Goal: Task Accomplishment & Management: Use online tool/utility

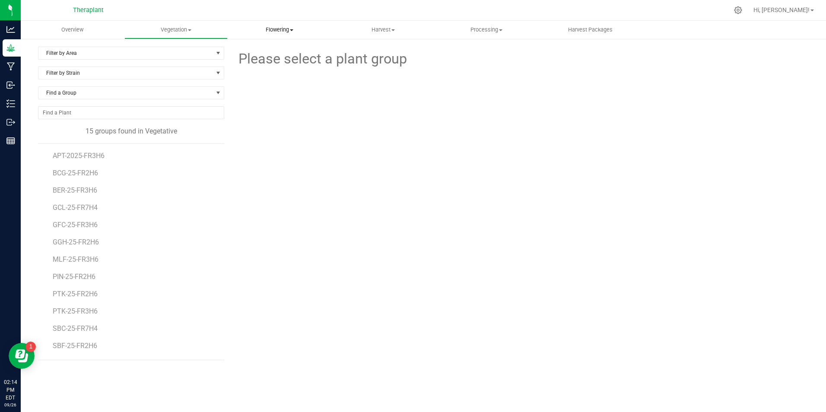
click at [284, 29] on span "Flowering" at bounding box center [279, 30] width 103 height 8
click at [270, 62] on span "Flowering groups" at bounding box center [264, 62] width 72 height 7
click at [85, 51] on span "Filter by Area" at bounding box center [125, 53] width 174 height 12
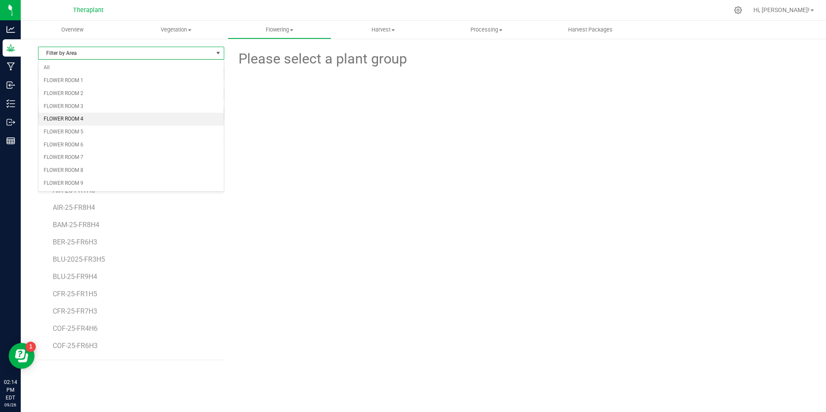
click at [92, 124] on li "FLOWER ROOM 4" at bounding box center [130, 119] width 185 height 13
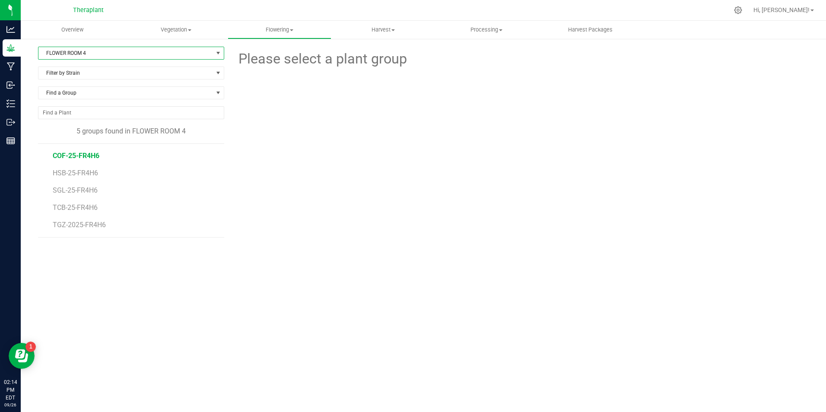
click at [76, 156] on span "COF-25-FR4H6" at bounding box center [76, 156] width 47 height 8
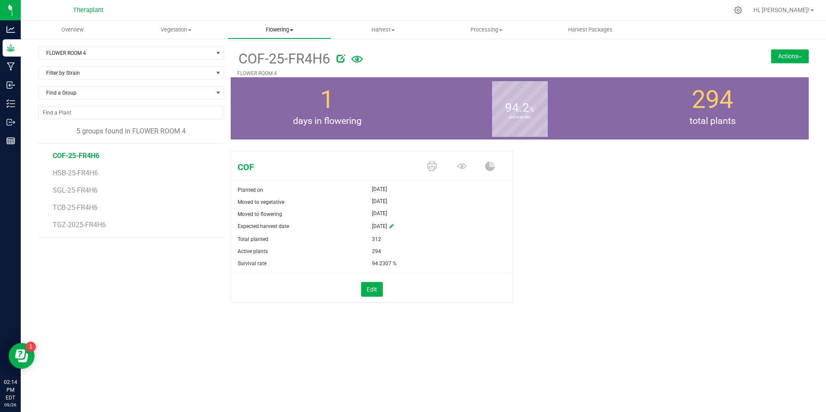
click at [279, 30] on span "Flowering" at bounding box center [279, 30] width 103 height 8
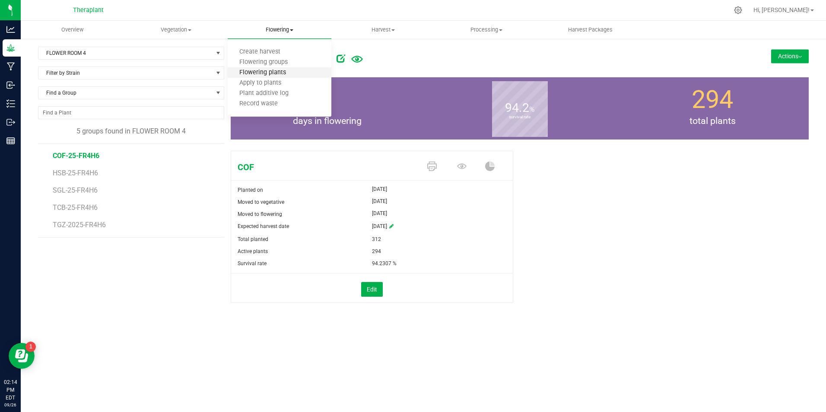
click at [274, 72] on span "Flowering plants" at bounding box center [263, 72] width 70 height 7
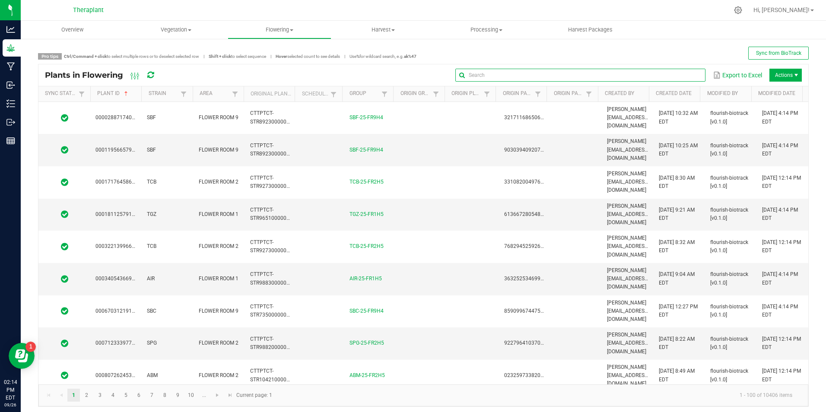
click at [684, 78] on input "text" at bounding box center [580, 75] width 250 height 13
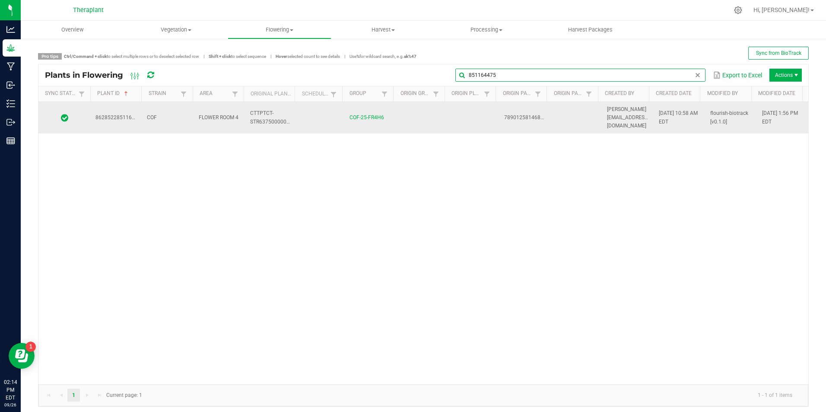
type input "851164475"
click at [184, 120] on td "COF" at bounding box center [167, 118] width 51 height 32
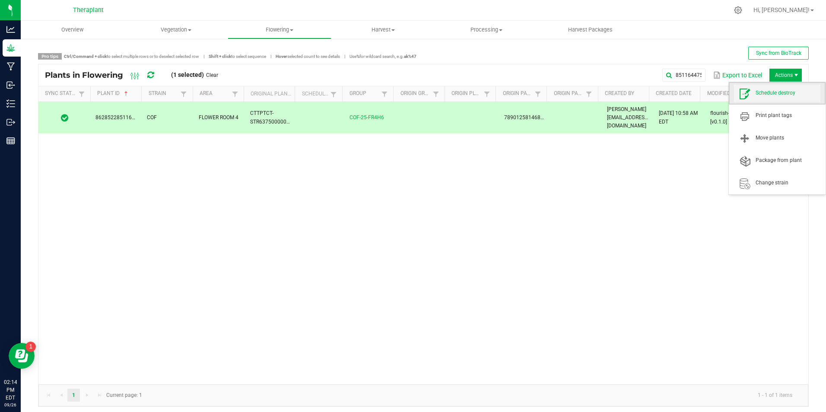
click at [775, 95] on span "Schedule destroy" at bounding box center [787, 92] width 65 height 7
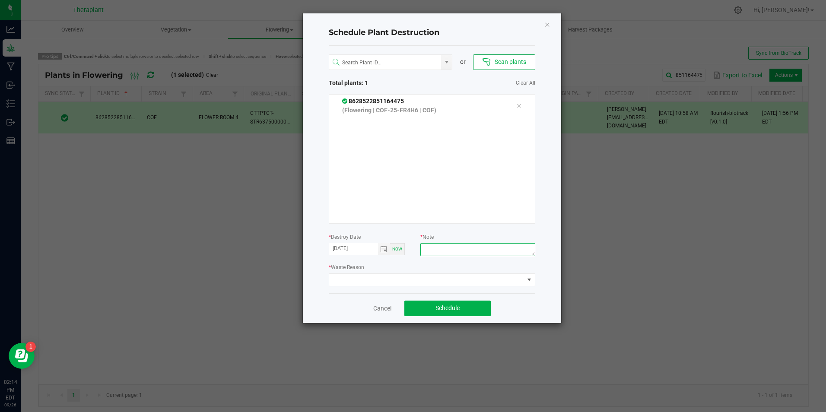
click at [452, 249] on textarea at bounding box center [477, 249] width 114 height 13
type textarea "ipm"
click at [428, 280] on span at bounding box center [426, 280] width 195 height 12
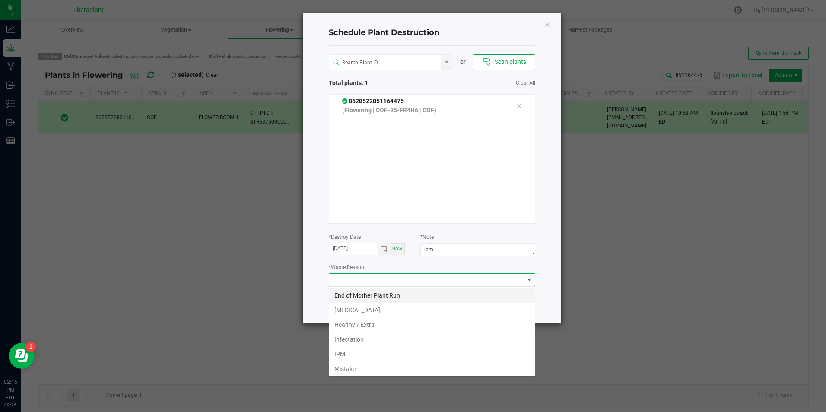
scroll to position [13, 206]
click at [396, 357] on li "IPM" at bounding box center [432, 354] width 206 height 15
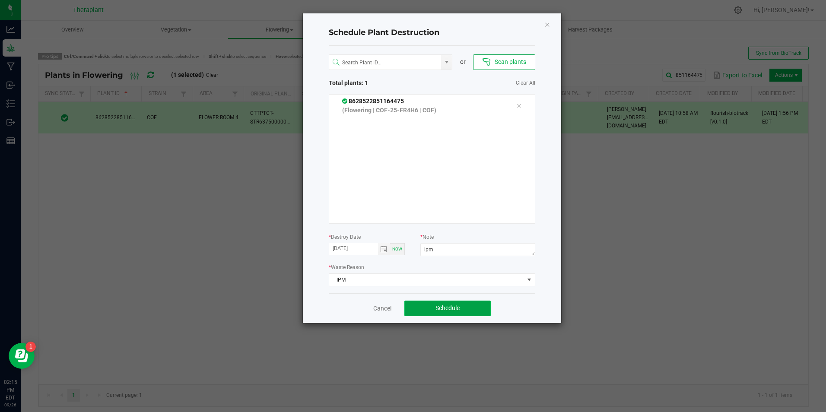
click at [434, 312] on button "Schedule" at bounding box center [447, 309] width 86 height 16
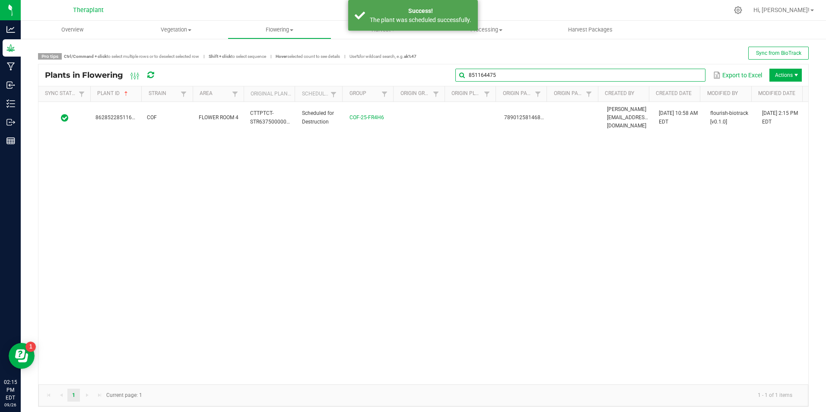
click at [681, 76] on input "851164475" at bounding box center [580, 75] width 250 height 13
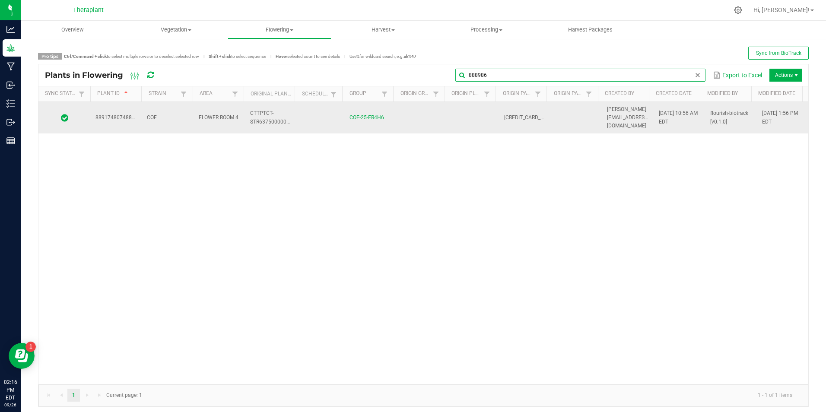
type input "888986"
click at [447, 105] on td at bounding box center [472, 118] width 51 height 32
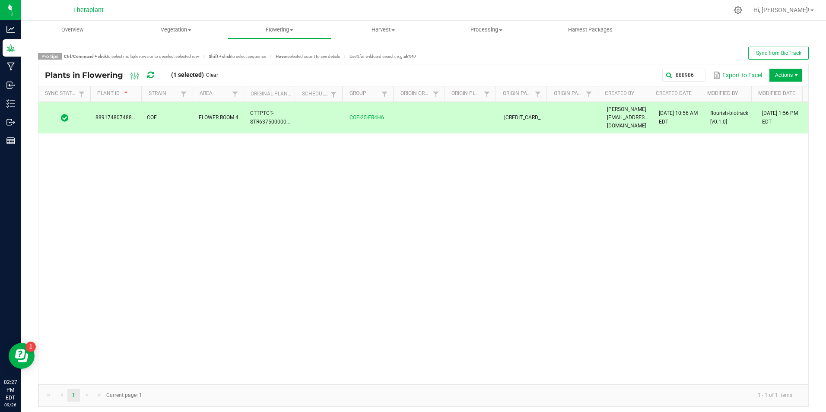
click at [405, 116] on td at bounding box center [421, 118] width 51 height 32
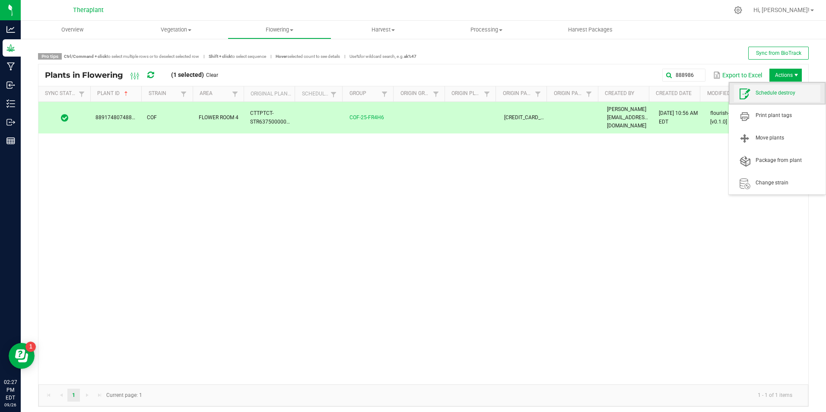
click at [768, 90] on span "Schedule destroy" at bounding box center [787, 92] width 65 height 7
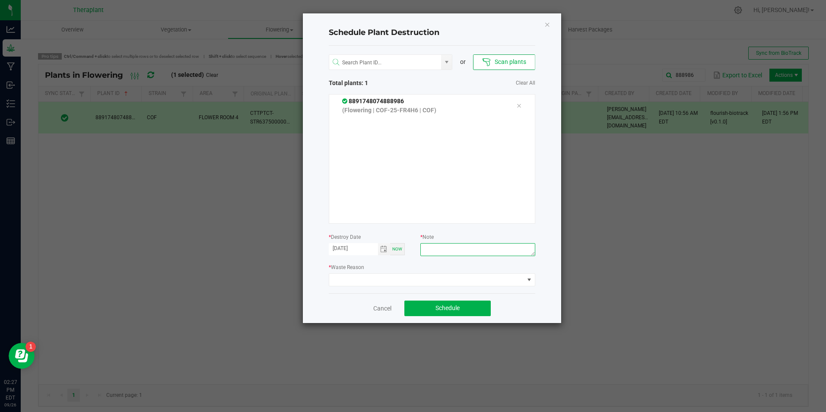
click at [480, 252] on textarea at bounding box center [477, 249] width 114 height 13
type textarea "ipm"
click at [352, 280] on span at bounding box center [426, 280] width 195 height 12
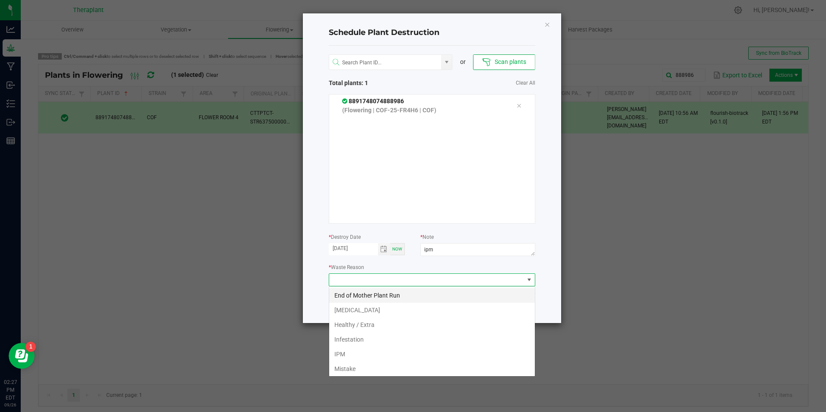
scroll to position [13, 206]
click at [370, 349] on li "IPM" at bounding box center [432, 354] width 206 height 15
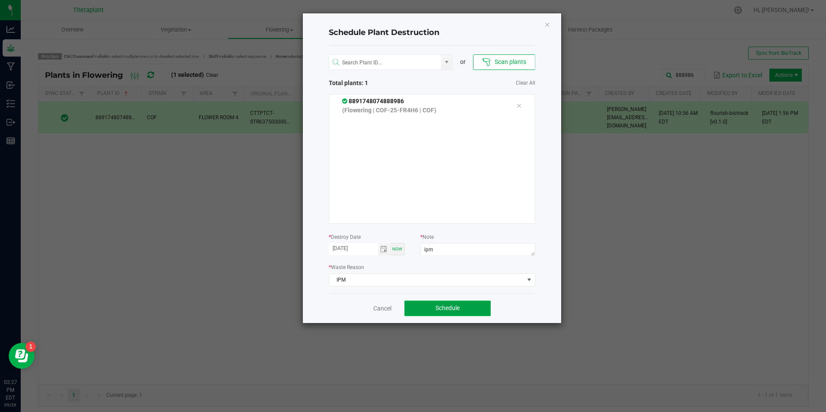
click at [461, 304] on button "Schedule" at bounding box center [447, 309] width 86 height 16
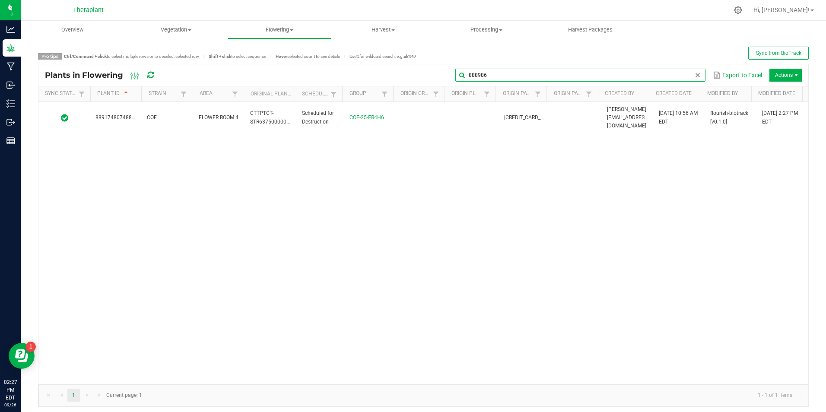
drag, startPoint x: 691, startPoint y: 74, endPoint x: 647, endPoint y: 72, distance: 44.5
click at [647, 72] on input "888986" at bounding box center [580, 75] width 250 height 13
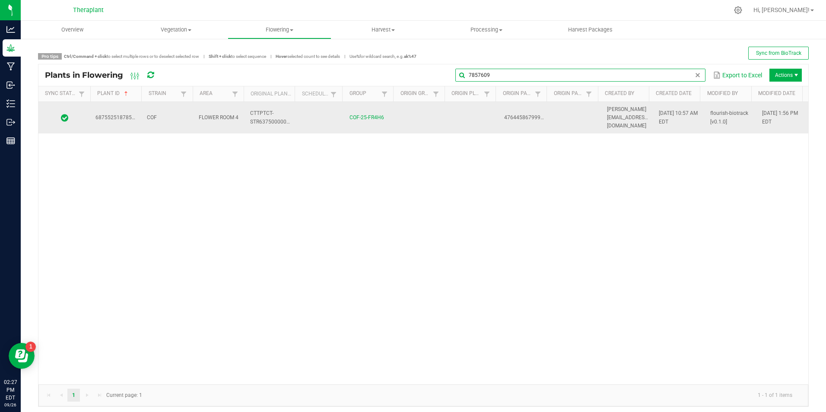
type input "7857609"
click at [313, 117] on td at bounding box center [321, 118] width 48 height 32
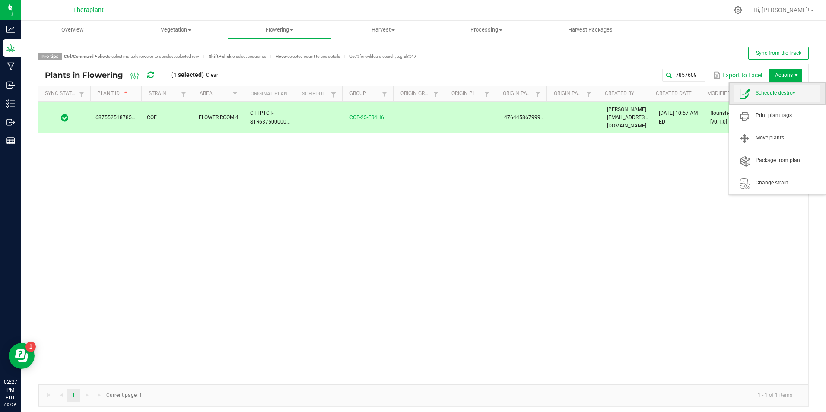
click at [769, 91] on span "Schedule destroy" at bounding box center [787, 92] width 65 height 7
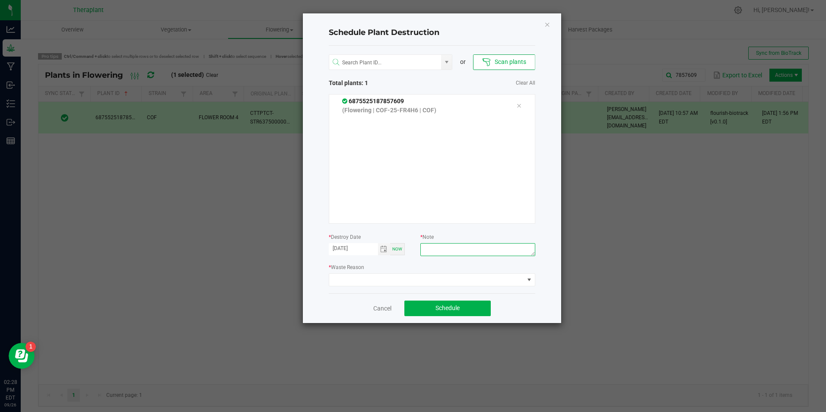
click at [470, 254] on textarea at bounding box center [477, 249] width 114 height 13
type textarea "ipm"
click at [353, 282] on span at bounding box center [426, 280] width 195 height 12
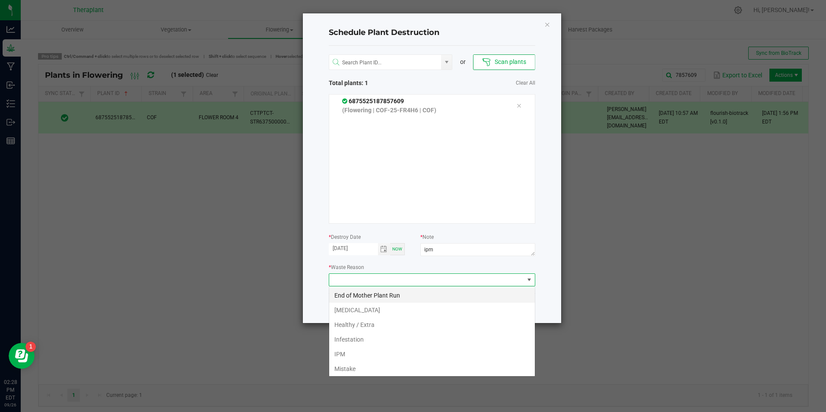
scroll to position [13, 206]
click at [357, 350] on li "IPM" at bounding box center [432, 354] width 206 height 15
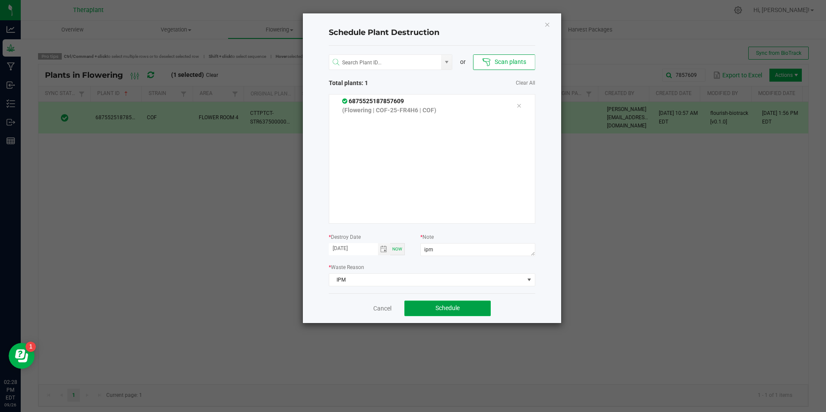
click at [435, 308] on span "Schedule" at bounding box center [447, 307] width 24 height 7
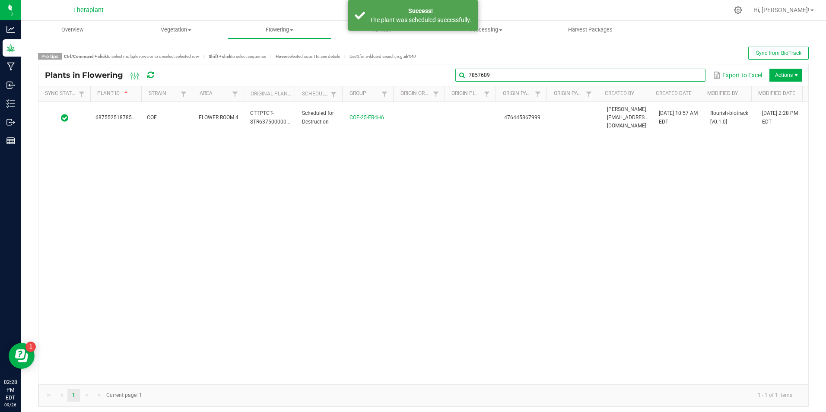
click at [684, 74] on input "7857609" at bounding box center [580, 75] width 250 height 13
click at [694, 73] on span at bounding box center [697, 75] width 7 height 7
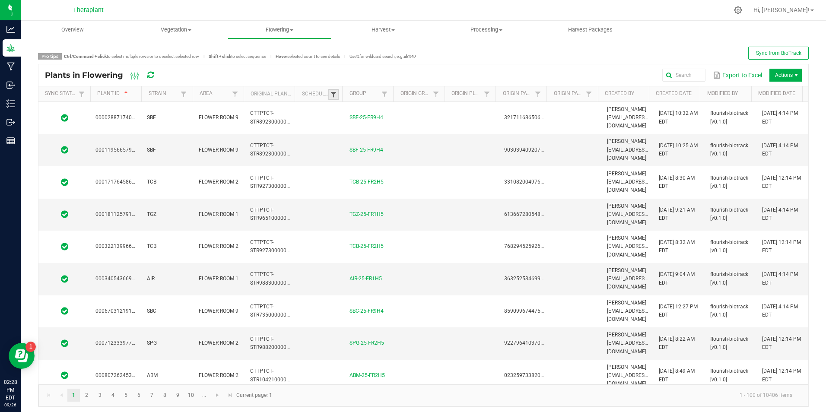
click at [332, 94] on span at bounding box center [333, 94] width 7 height 7
click at [343, 133] on li "Scheduled" at bounding box center [374, 130] width 84 height 11
checkbox input "true"
click at [404, 164] on button "Filter" at bounding box center [399, 160] width 43 height 19
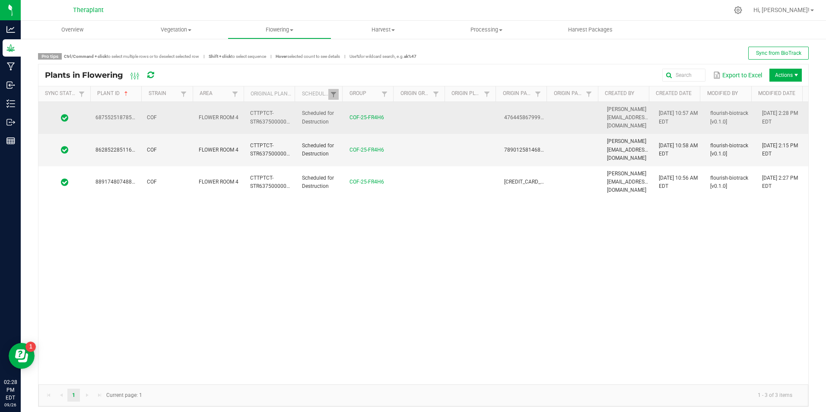
click at [433, 114] on td at bounding box center [421, 118] width 51 height 32
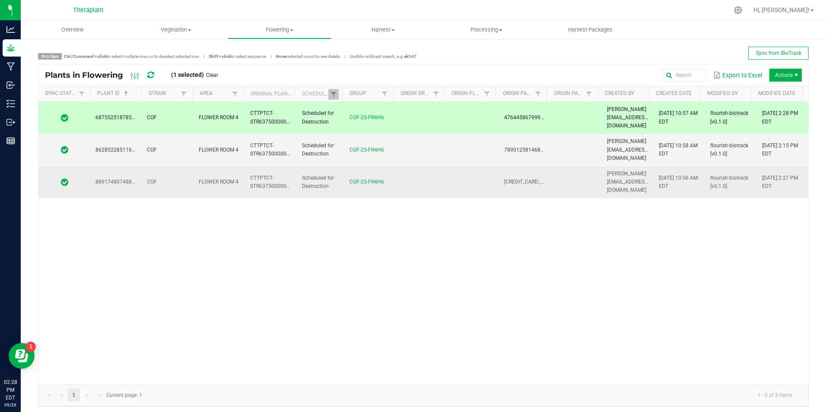
click at [422, 166] on td at bounding box center [421, 182] width 51 height 32
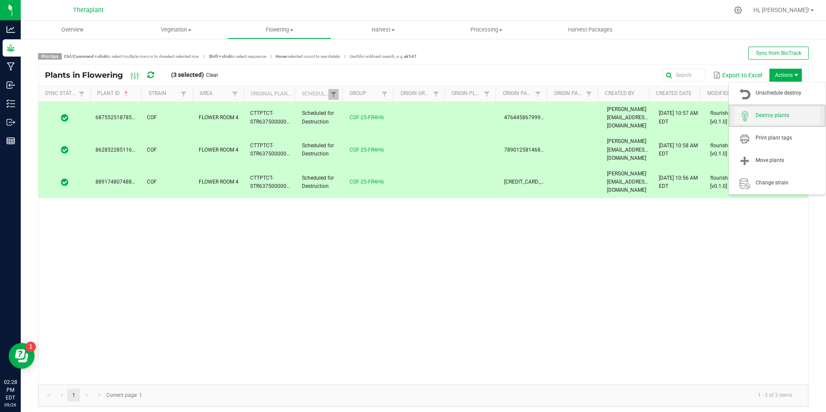
click at [777, 118] on span "Destroy plants" at bounding box center [787, 115] width 65 height 7
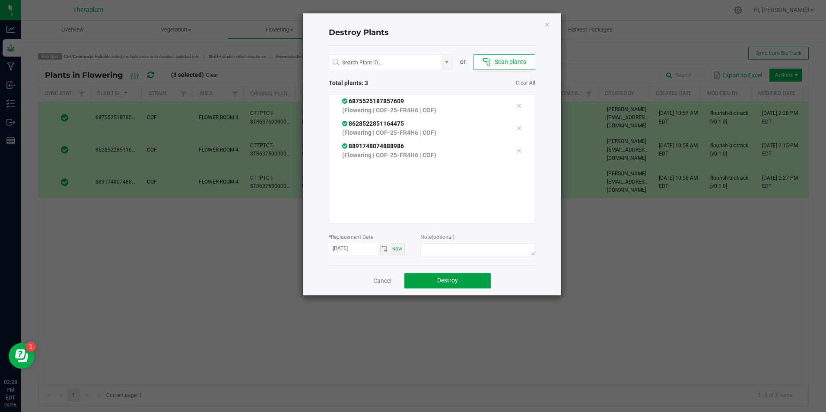
click at [460, 284] on button "Destroy" at bounding box center [447, 281] width 86 height 16
